Goal: Navigation & Orientation: Understand site structure

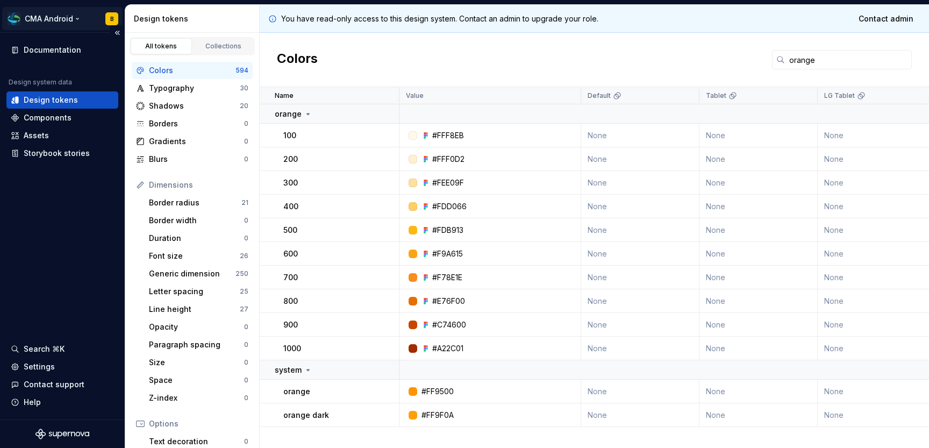
click at [84, 20] on html "CMA Android B Documentation Design system data Design tokens Components Assets …" at bounding box center [464, 224] width 929 height 448
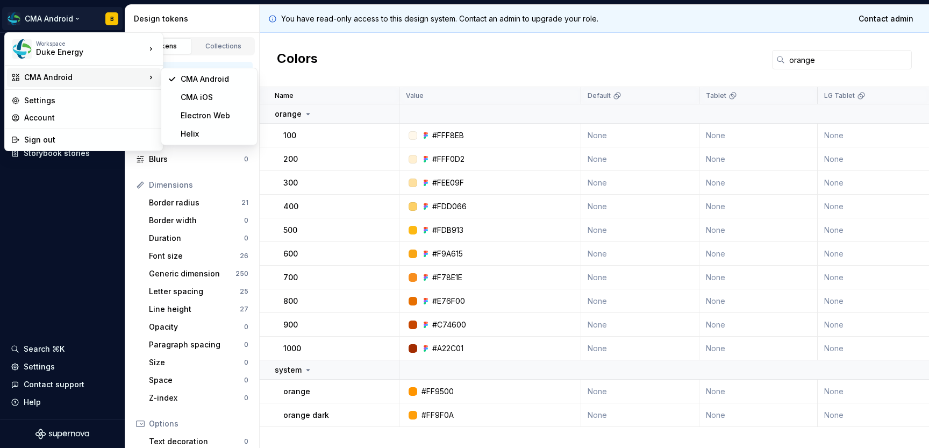
click at [131, 80] on div "CMA Android" at bounding box center [85, 77] width 122 height 11
click at [513, 58] on html "CMA Android B Documentation Design system data Design tokens Components Assets …" at bounding box center [464, 224] width 929 height 448
click at [79, 16] on html "CMA Android B Documentation Design system data Design tokens Components Assets …" at bounding box center [464, 224] width 929 height 448
click at [95, 76] on div "CMA Android" at bounding box center [85, 77] width 122 height 11
click at [199, 120] on div "Electron Web" at bounding box center [216, 115] width 70 height 11
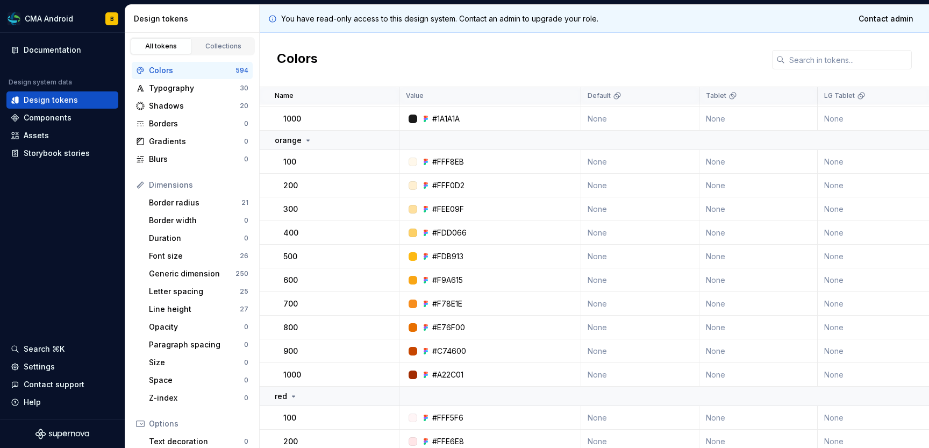
scroll to position [931, 0]
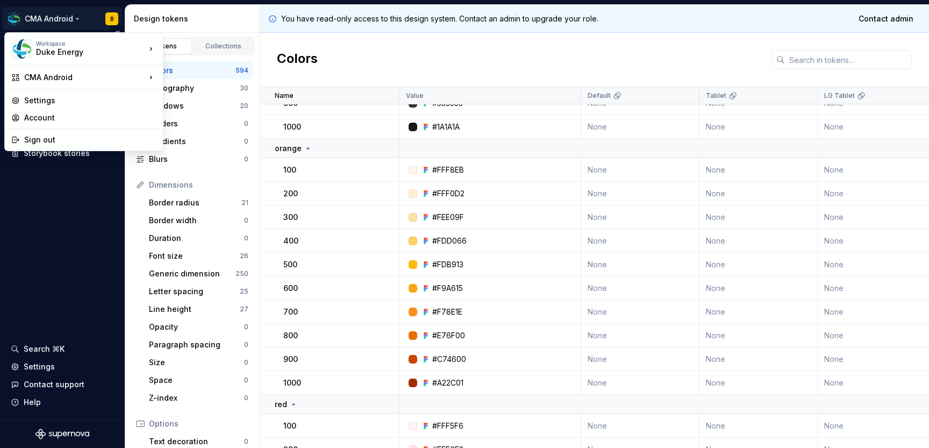
click at [72, 19] on html "CMA Android B Documentation Design system data Design tokens Components Assets …" at bounding box center [464, 224] width 929 height 448
click at [219, 96] on div "CMA iOS" at bounding box center [216, 97] width 70 height 11
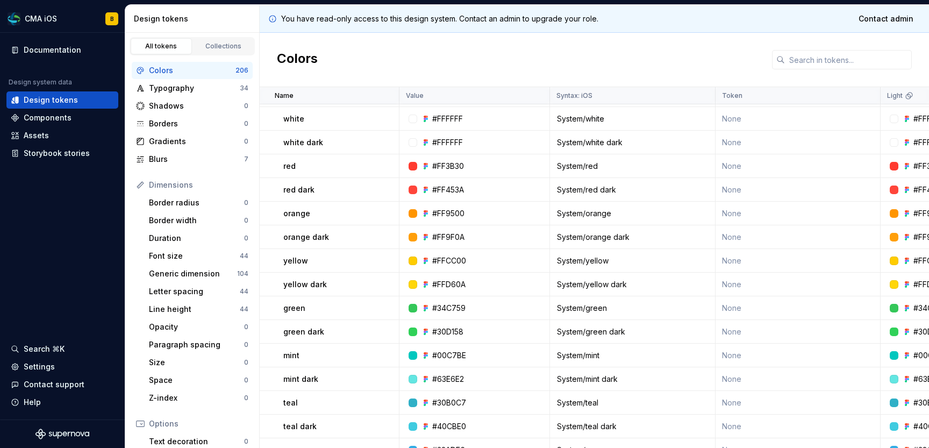
scroll to position [1380, 0]
